Goal: Information Seeking & Learning: Learn about a topic

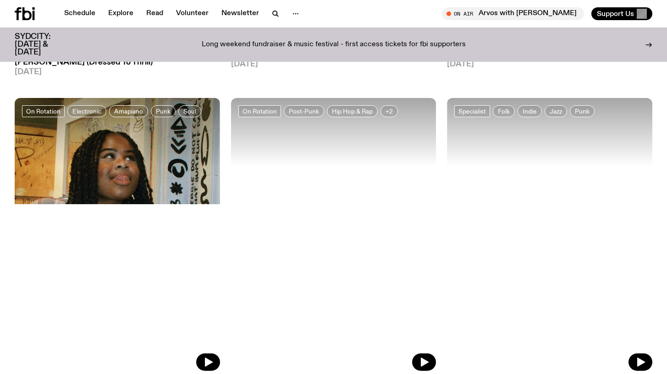
scroll to position [1709, 0]
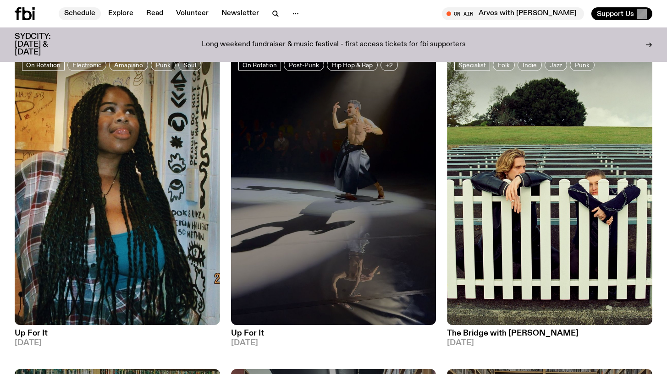
click at [72, 12] on link "Schedule" at bounding box center [80, 13] width 42 height 13
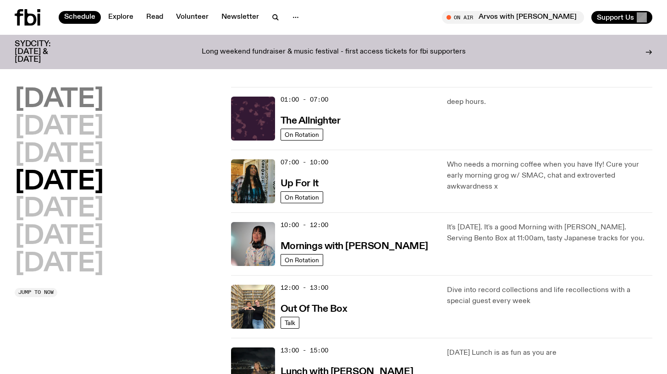
click at [82, 106] on h2 "[DATE]" at bounding box center [59, 100] width 89 height 26
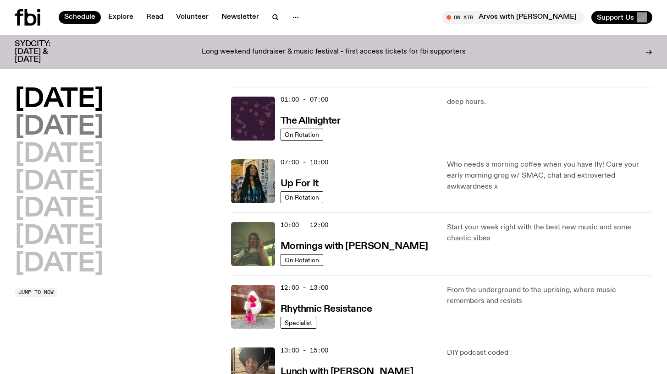
click at [33, 121] on h2 "[DATE]" at bounding box center [59, 128] width 89 height 26
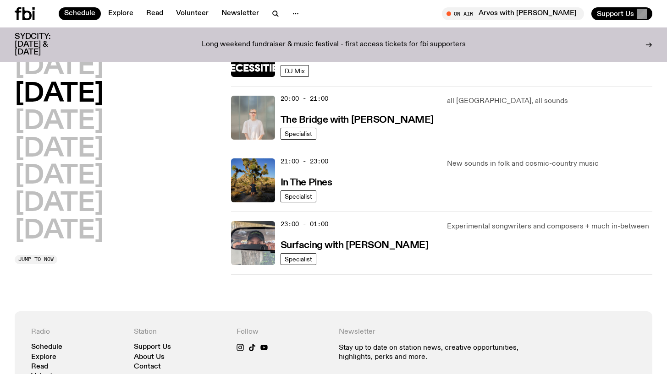
scroll to position [435, 0]
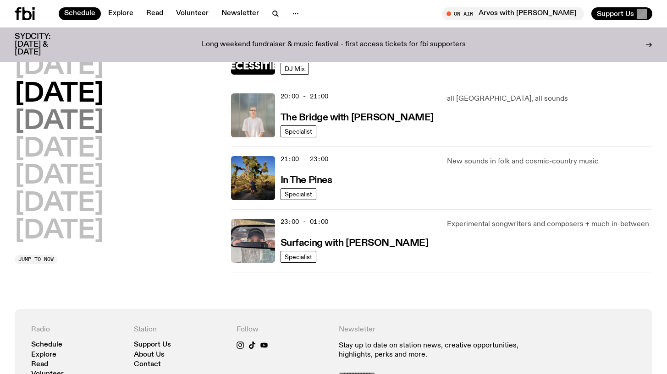
click at [73, 127] on h2 "[DATE]" at bounding box center [59, 122] width 89 height 26
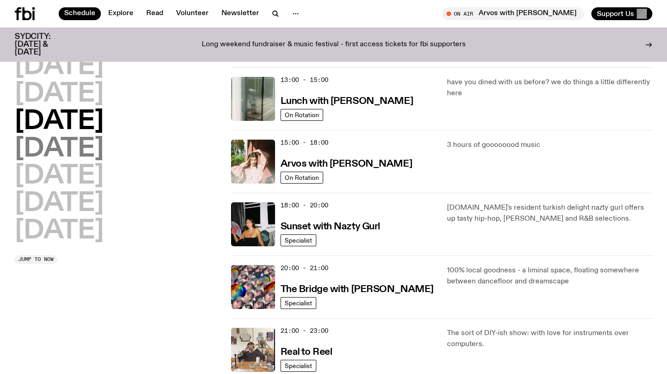
click at [100, 150] on h2 "[DATE]" at bounding box center [59, 150] width 89 height 26
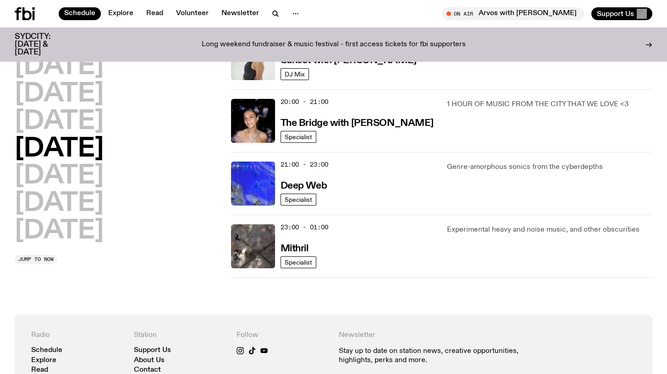
scroll to position [466, 0]
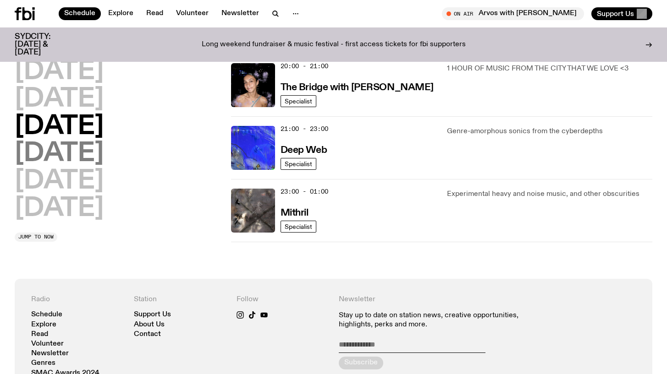
click at [49, 157] on h2 "[DATE]" at bounding box center [59, 155] width 89 height 26
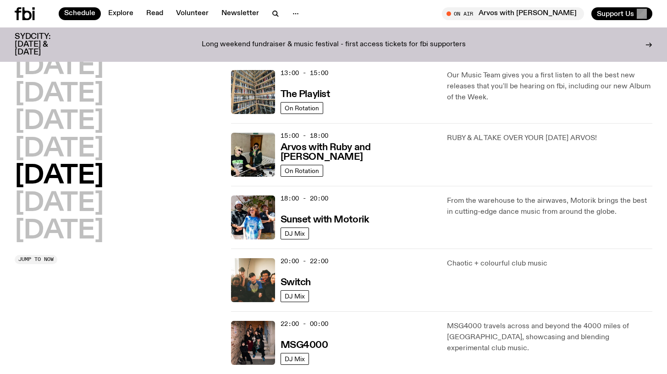
scroll to position [271, 0]
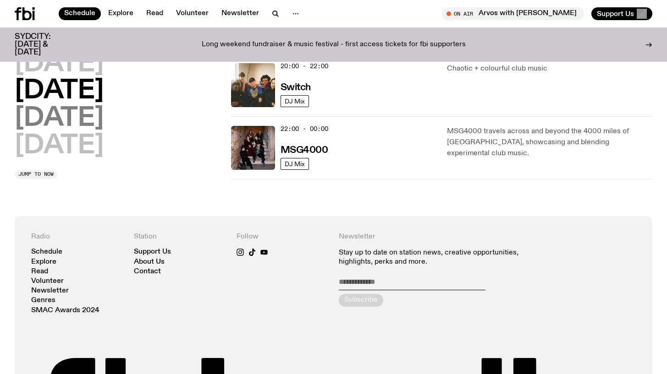
click at [42, 122] on h2 "[DATE]" at bounding box center [59, 119] width 89 height 26
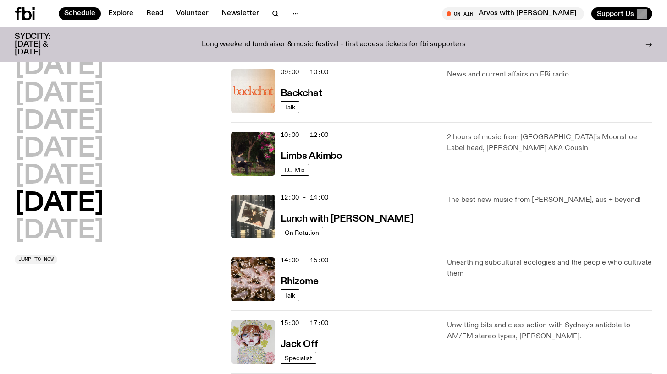
scroll to position [209, 0]
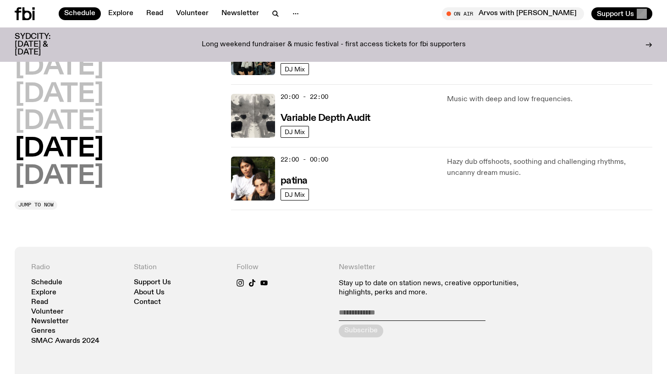
click at [91, 169] on h2 "[DATE]" at bounding box center [59, 177] width 89 height 26
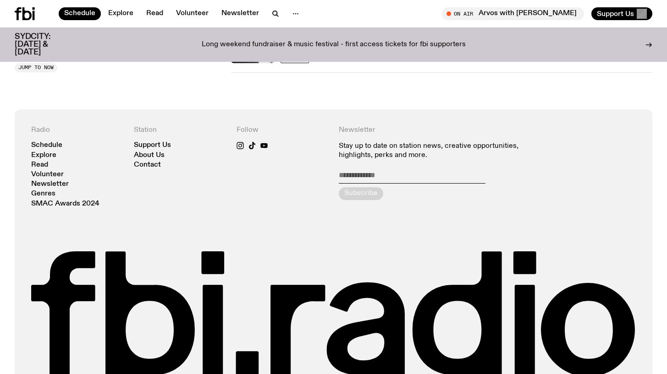
scroll to position [824, 0]
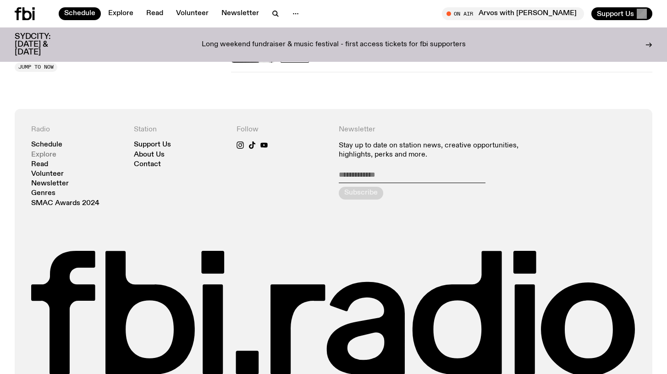
click at [40, 155] on link "Explore" at bounding box center [43, 155] width 25 height 7
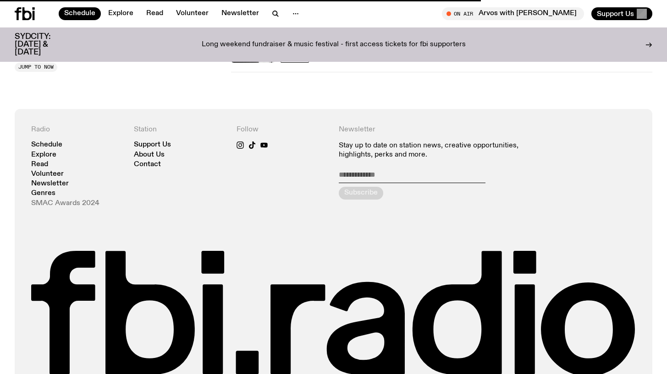
click at [43, 200] on link "SMAC Awards 2024" at bounding box center [65, 203] width 68 height 7
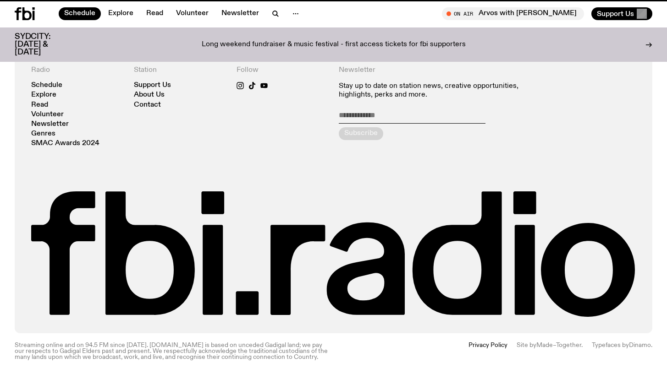
scroll to position [697, 0]
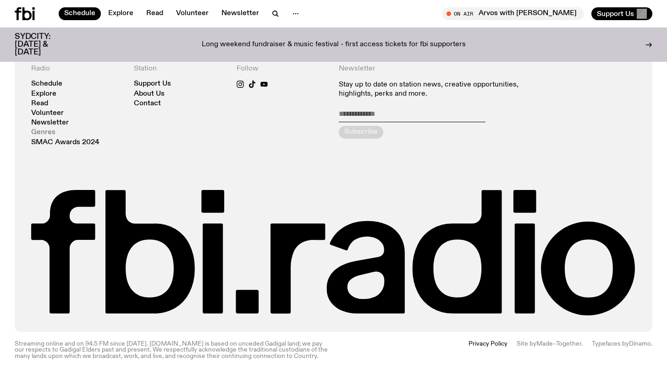
click at [45, 130] on link "Genres" at bounding box center [43, 132] width 24 height 7
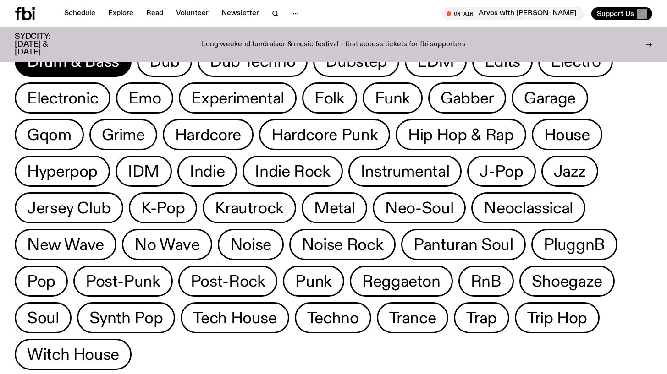
scroll to position [175, 0]
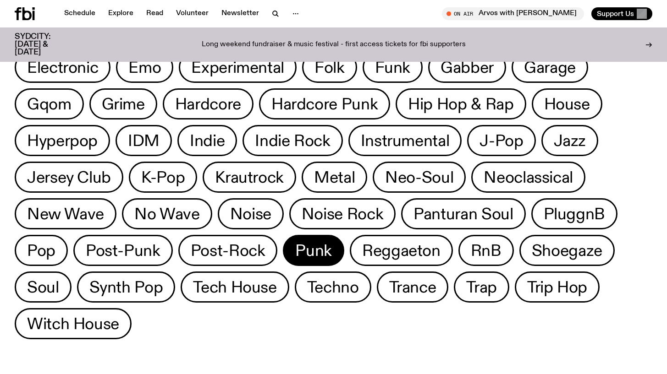
click at [301, 252] on span "Punk" at bounding box center [313, 251] width 37 height 18
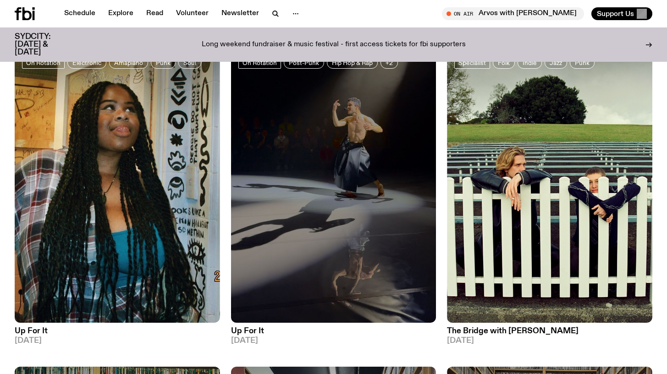
scroll to position [1724, 0]
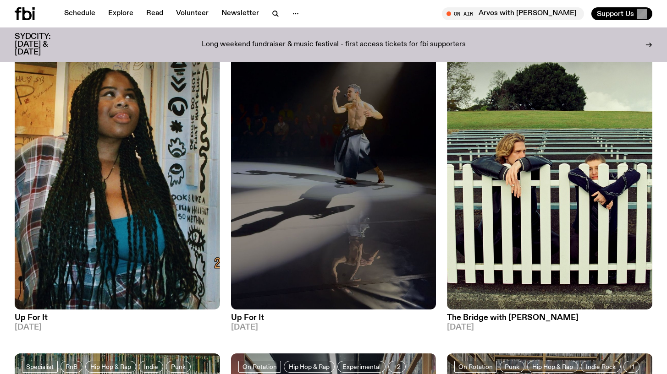
click at [529, 314] on h3 "The Bridge with [PERSON_NAME]" at bounding box center [549, 318] width 205 height 8
